Goal: Task Accomplishment & Management: Manage account settings

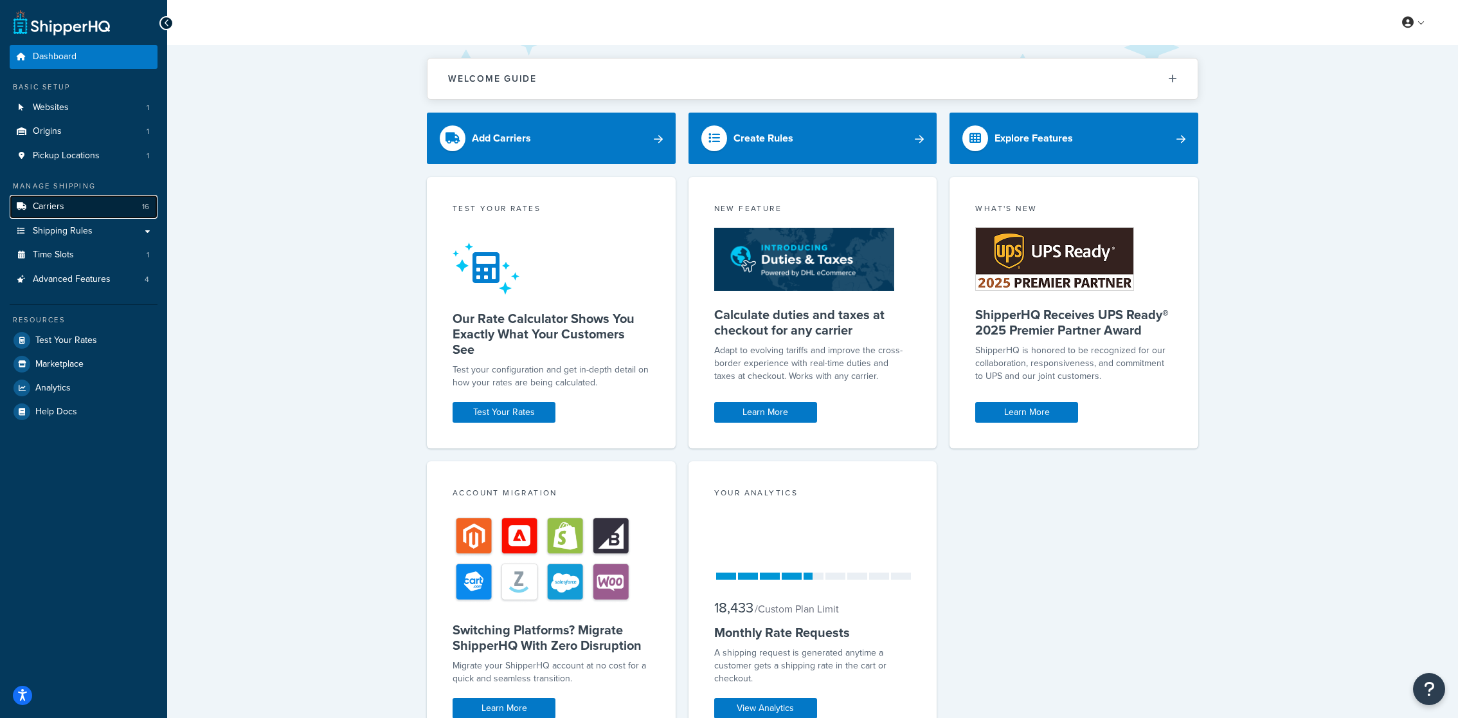
click at [120, 197] on link "Carriers 16" at bounding box center [84, 207] width 148 height 24
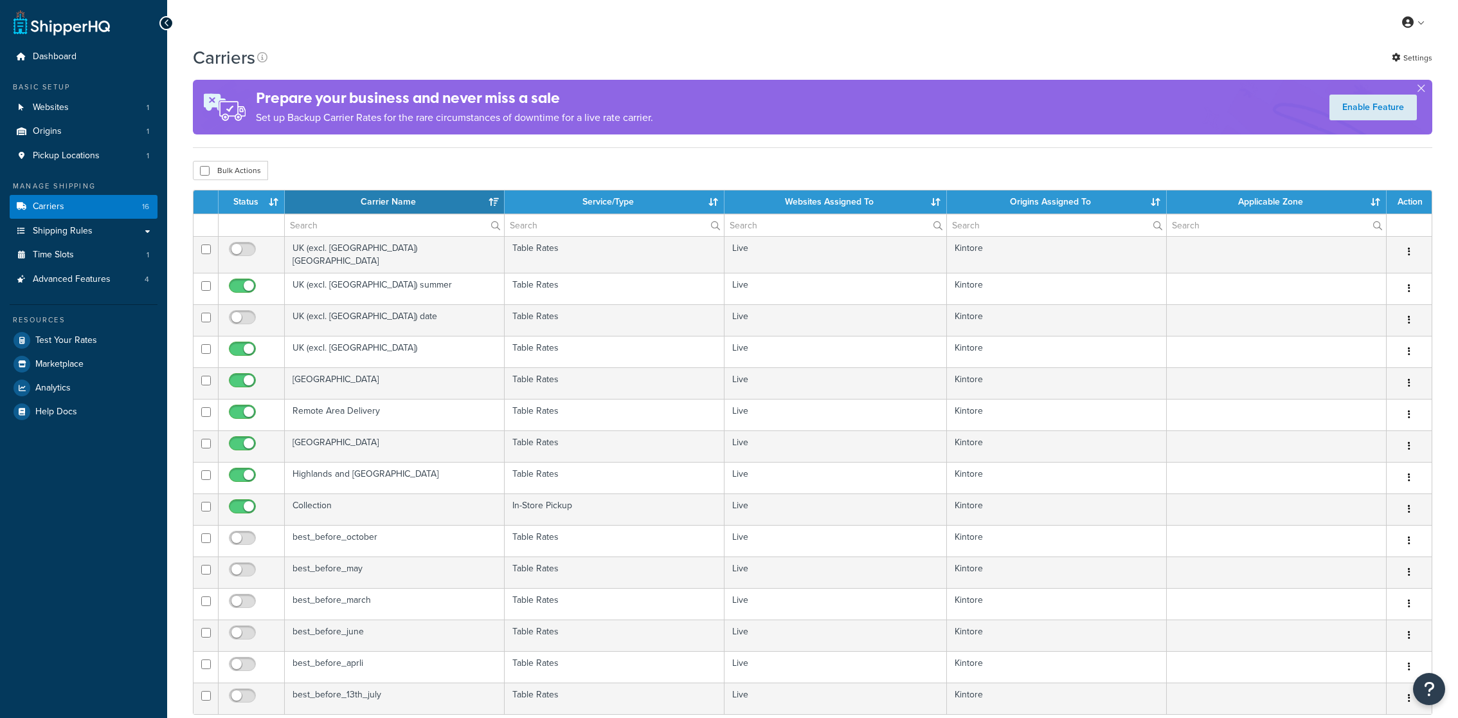
select select "15"
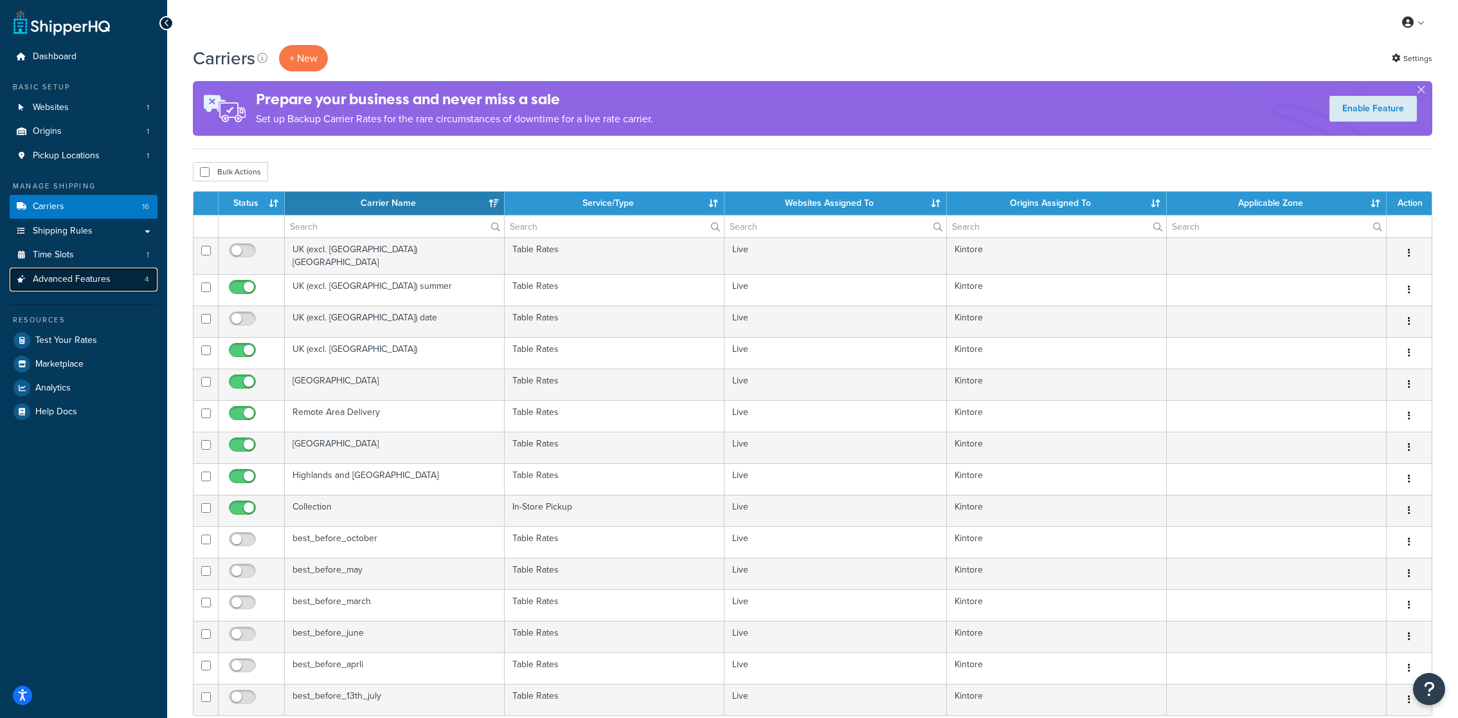
click at [105, 291] on link "Advanced Features 4" at bounding box center [84, 279] width 148 height 24
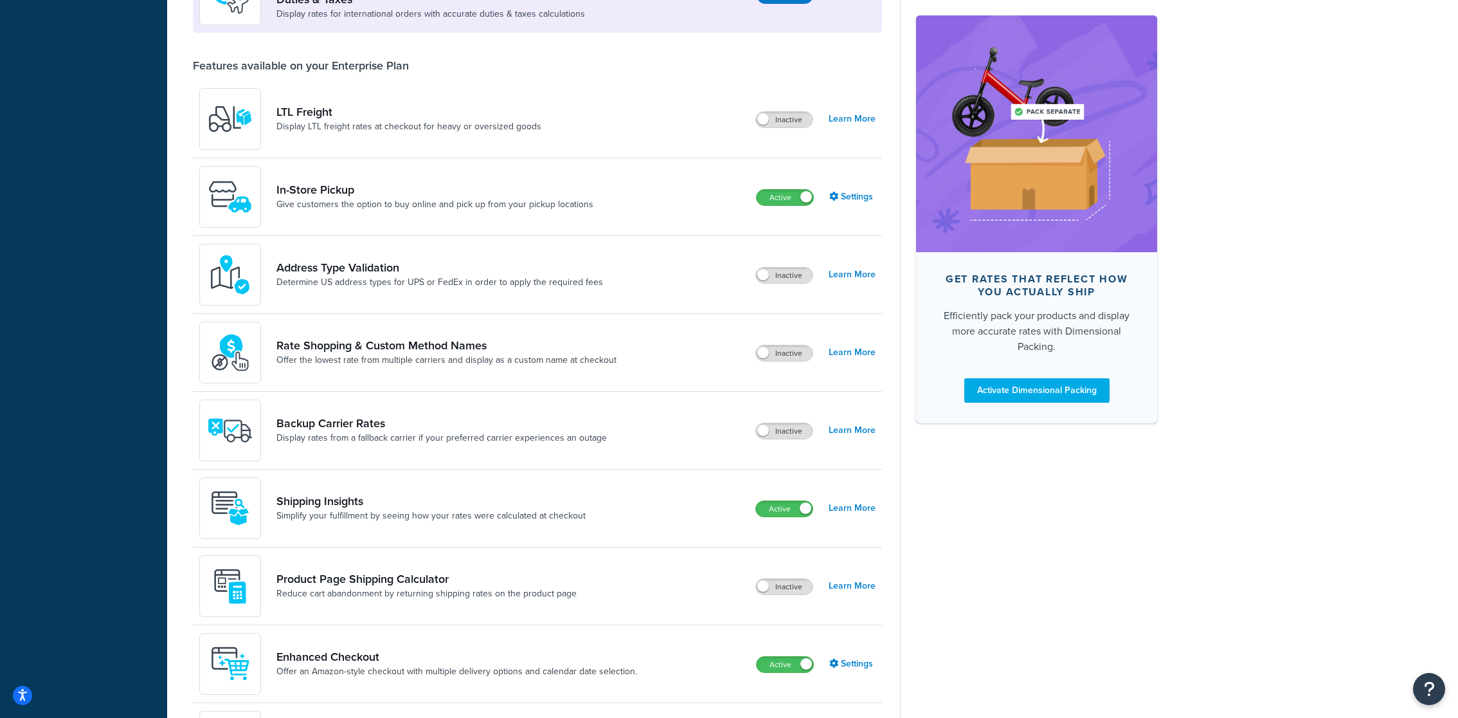
scroll to position [545, 0]
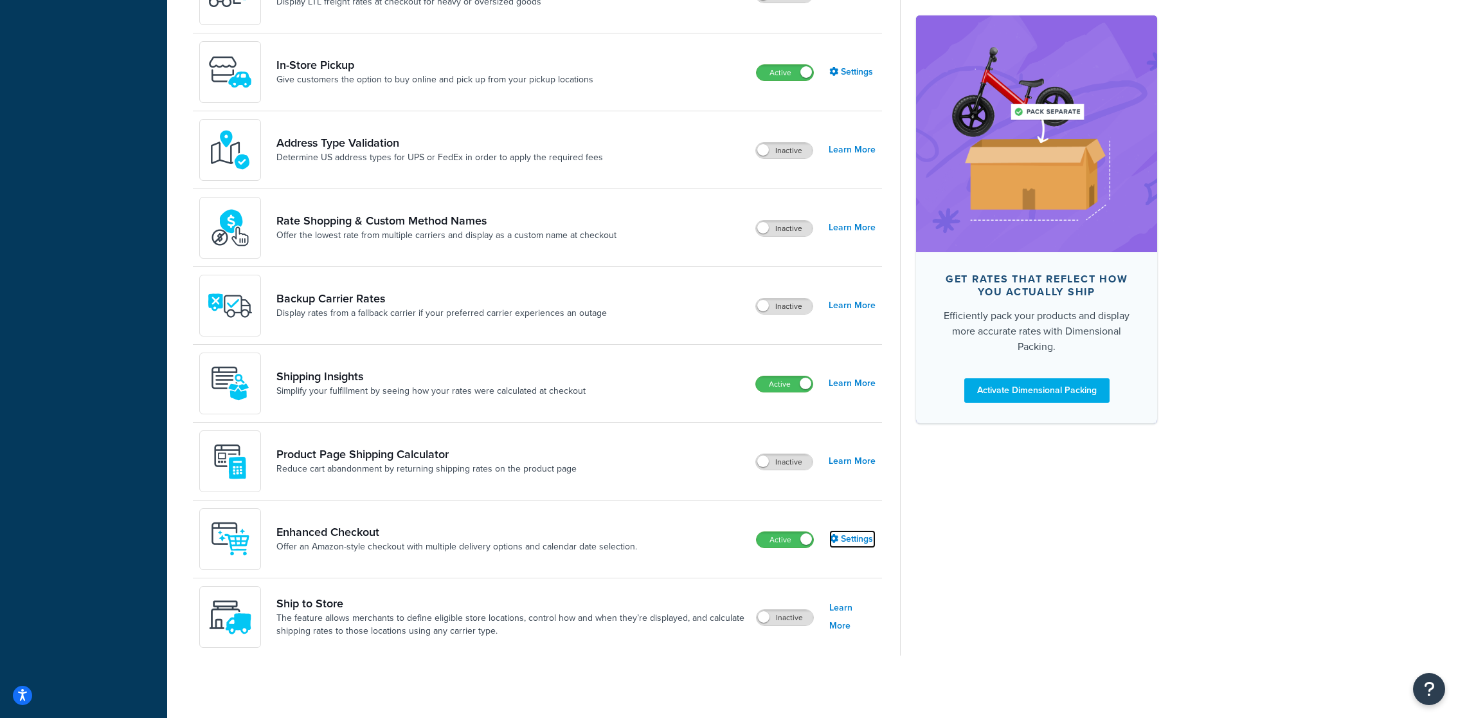
click at [847, 543] on link "Settings" at bounding box center [852, 539] width 46 height 18
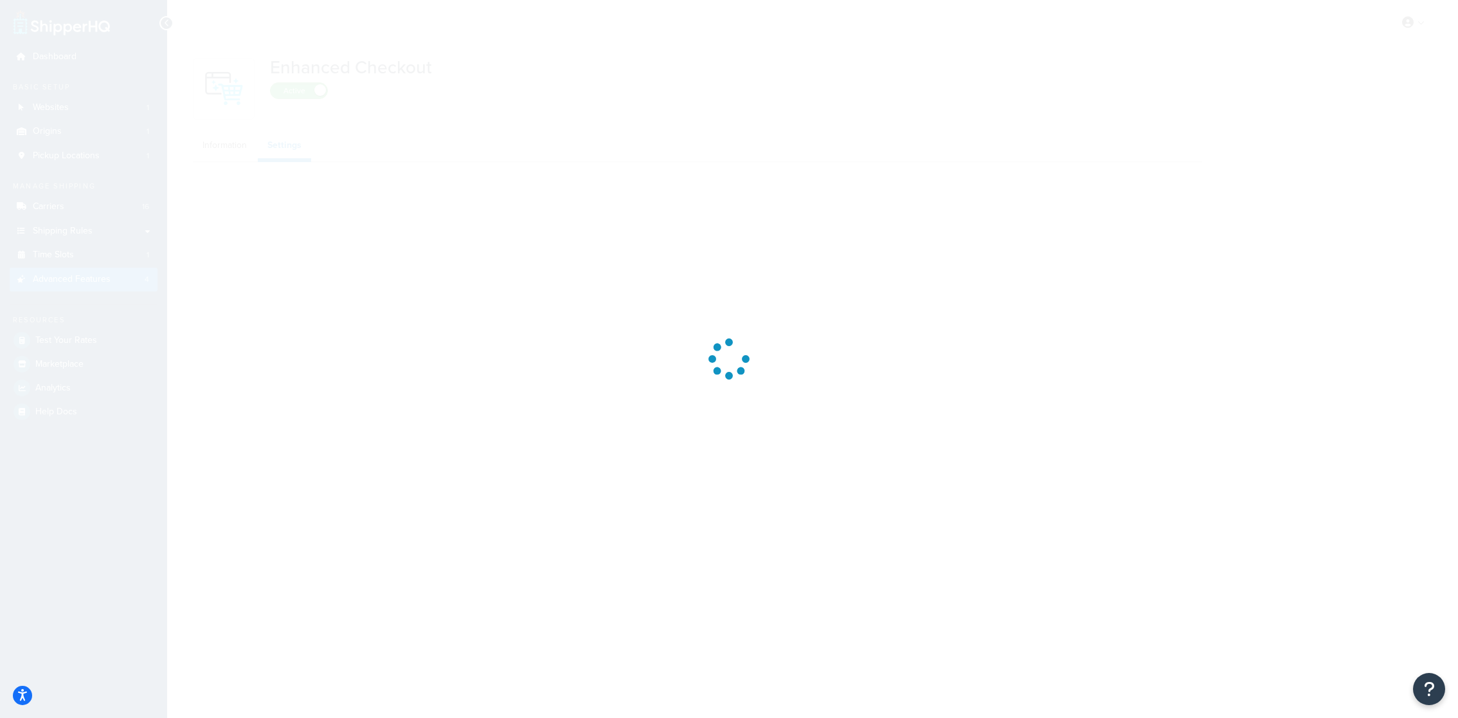
select select "MONTHLY"
select select "26"
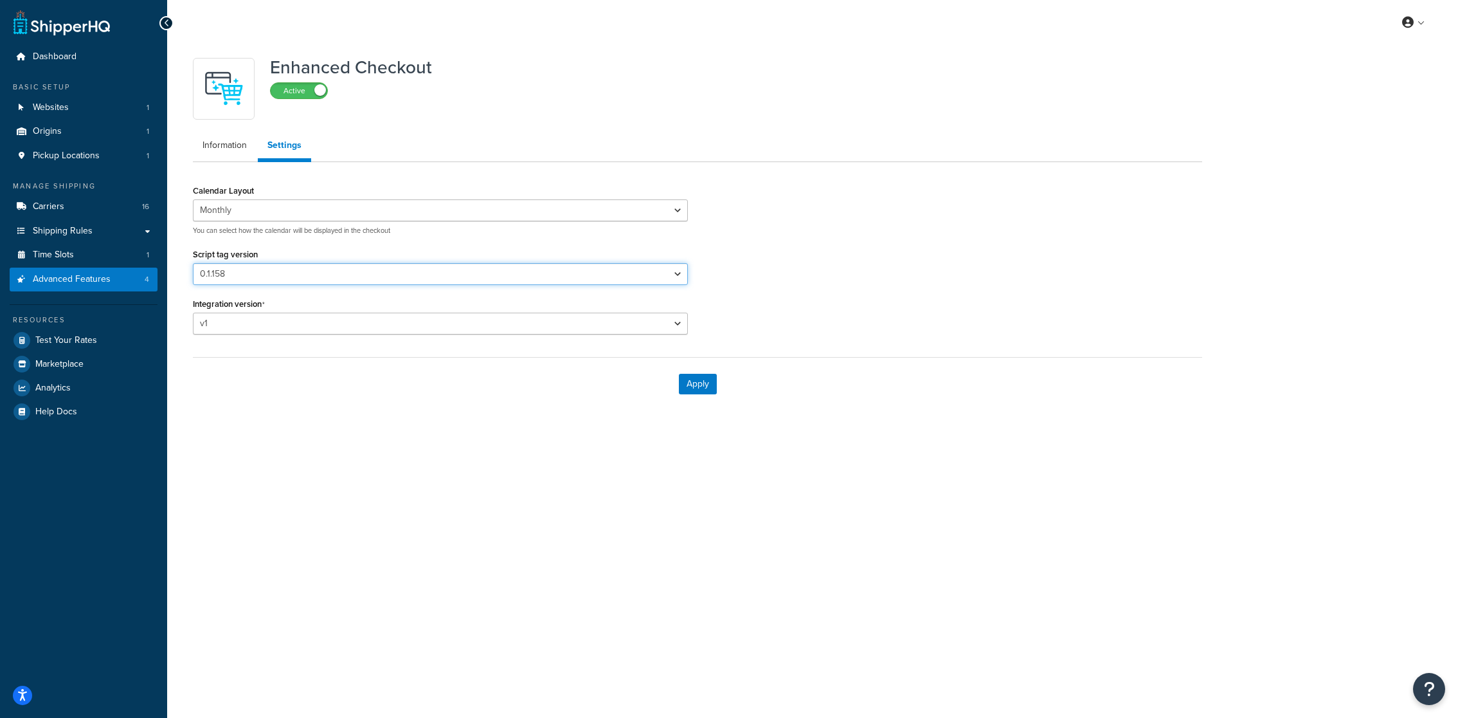
click at [376, 269] on select "Please select a script tag 0.1.117 0.1.121 0.1.123 0.1.124 0.1.125d 0.1.126 0.1…" at bounding box center [440, 274] width 495 height 22
click at [476, 282] on select "Please select a script tag 0.1.117 0.1.121 0.1.123 0.1.124 0.1.125d 0.1.126 0.1…" at bounding box center [440, 274] width 495 height 22
click at [356, 273] on select "Please select a script tag 0.1.117 0.1.121 0.1.123 0.1.124 0.1.125d 0.1.126 0.1…" at bounding box center [440, 274] width 495 height 22
click at [297, 273] on select "Please select a script tag 0.1.117 0.1.121 0.1.123 0.1.124 0.1.125d 0.1.126 0.1…" at bounding box center [440, 274] width 495 height 22
click at [927, 274] on div "Calendar Layout Default Monthly You can select how the calendar will be display…" at bounding box center [697, 262] width 1029 height 163
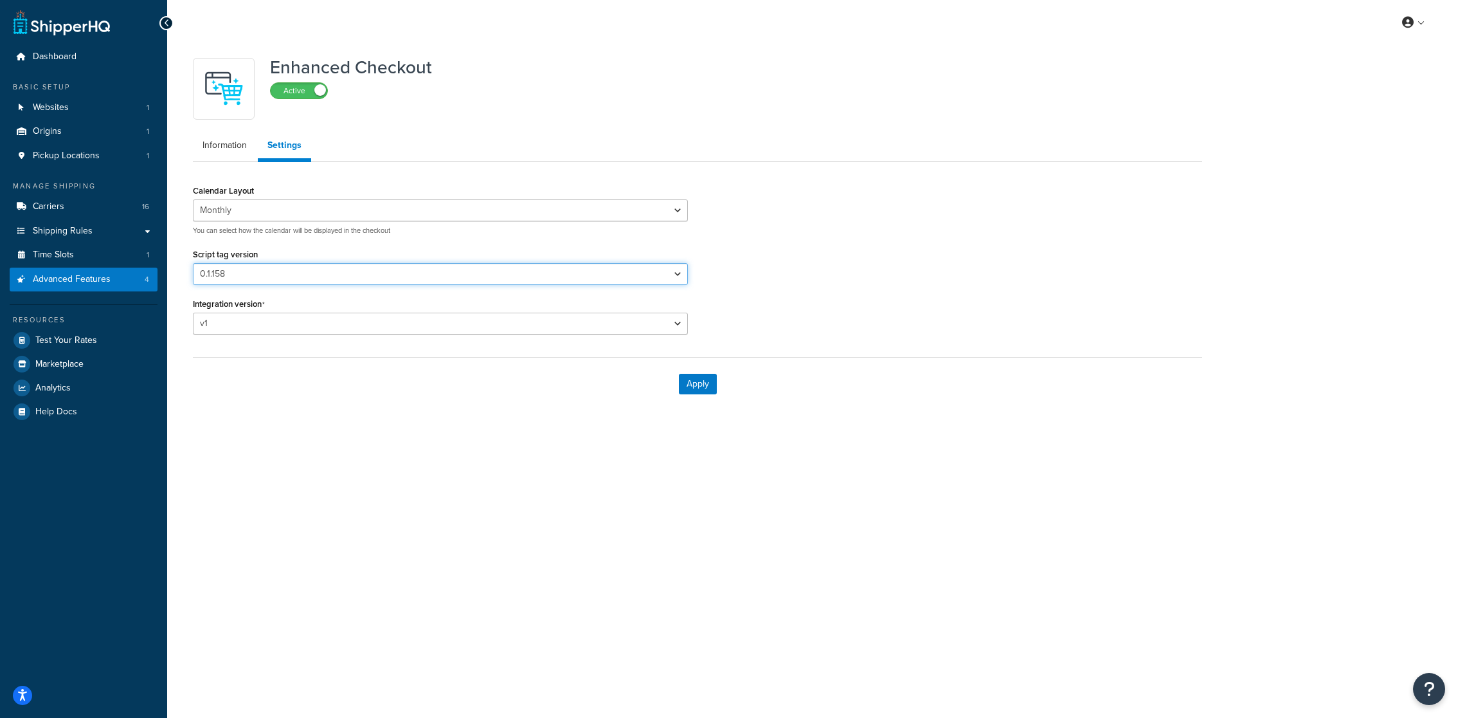
click at [298, 272] on select "Please select a script tag 0.1.117 0.1.121 0.1.123 0.1.124 0.1.125d 0.1.126 0.1…" at bounding box center [440, 274] width 495 height 22
